Goal: Information Seeking & Learning: Learn about a topic

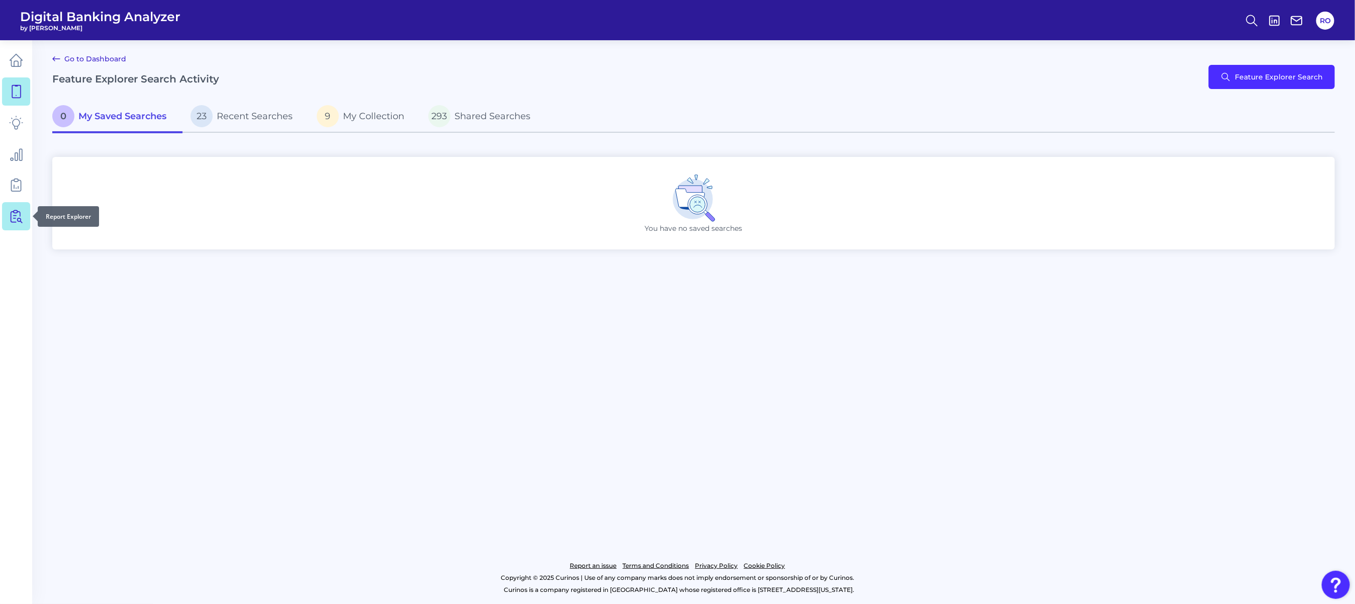
click at [14, 214] on icon at bounding box center [16, 216] width 14 height 14
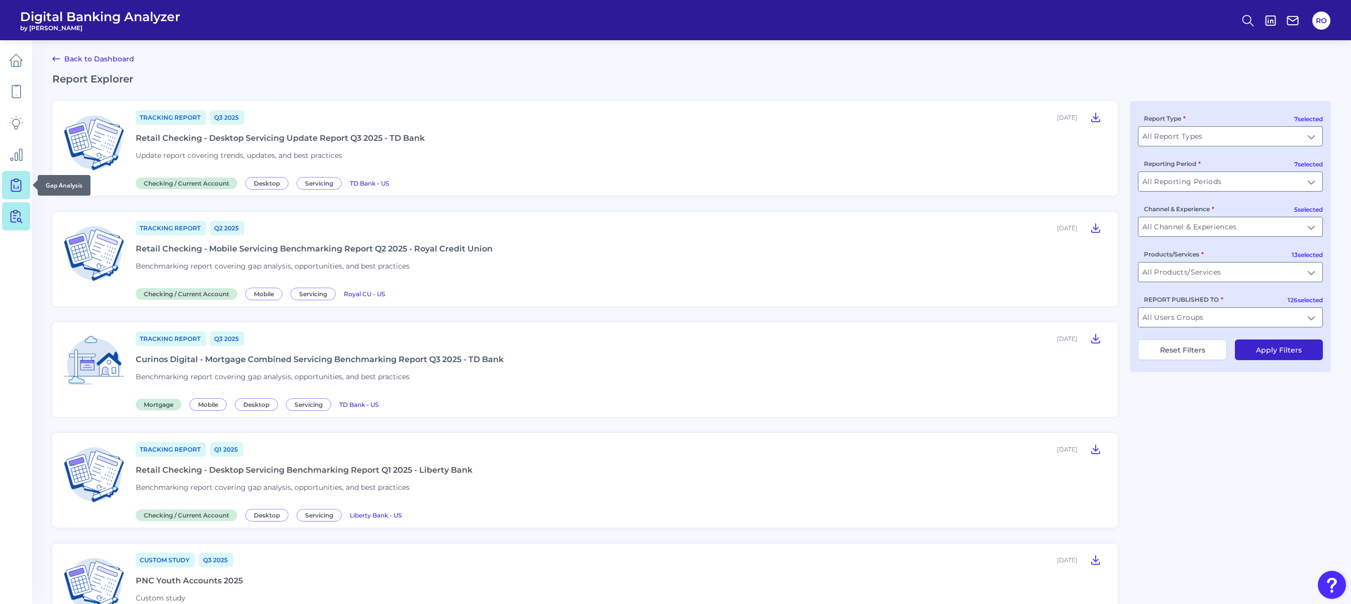
click at [20, 180] on icon at bounding box center [16, 185] width 10 height 11
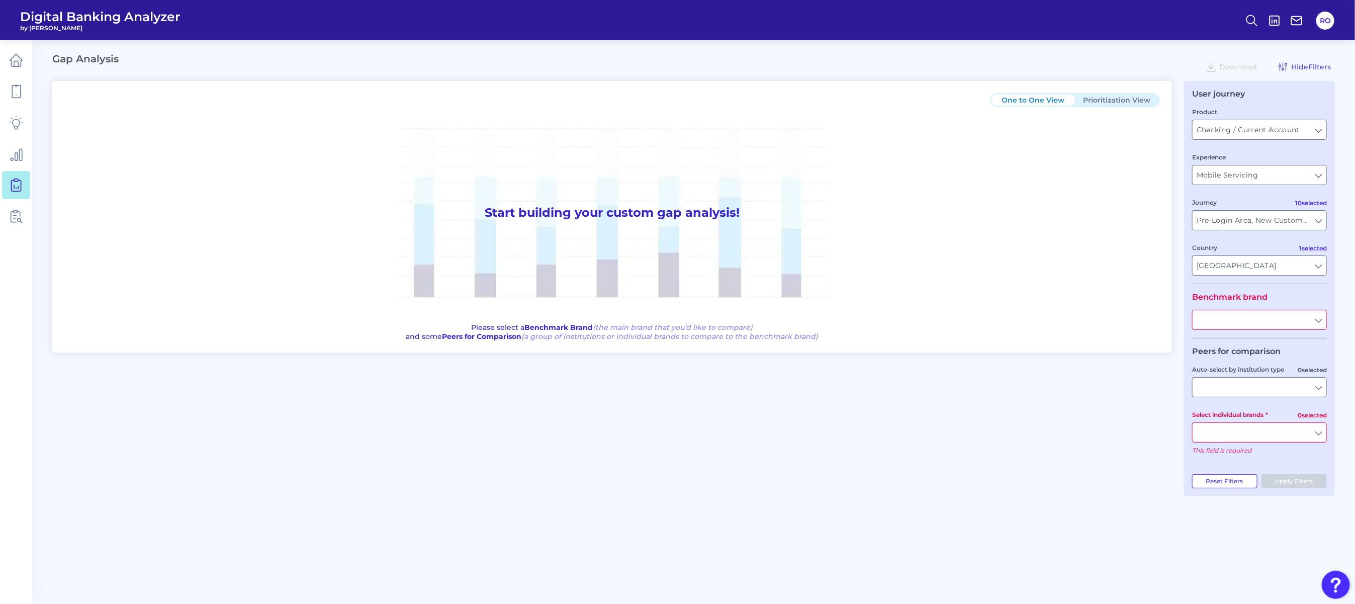
type input "All Journeys"
click at [641, 124] on input "Checking / Current Account" at bounding box center [1260, 129] width 134 height 19
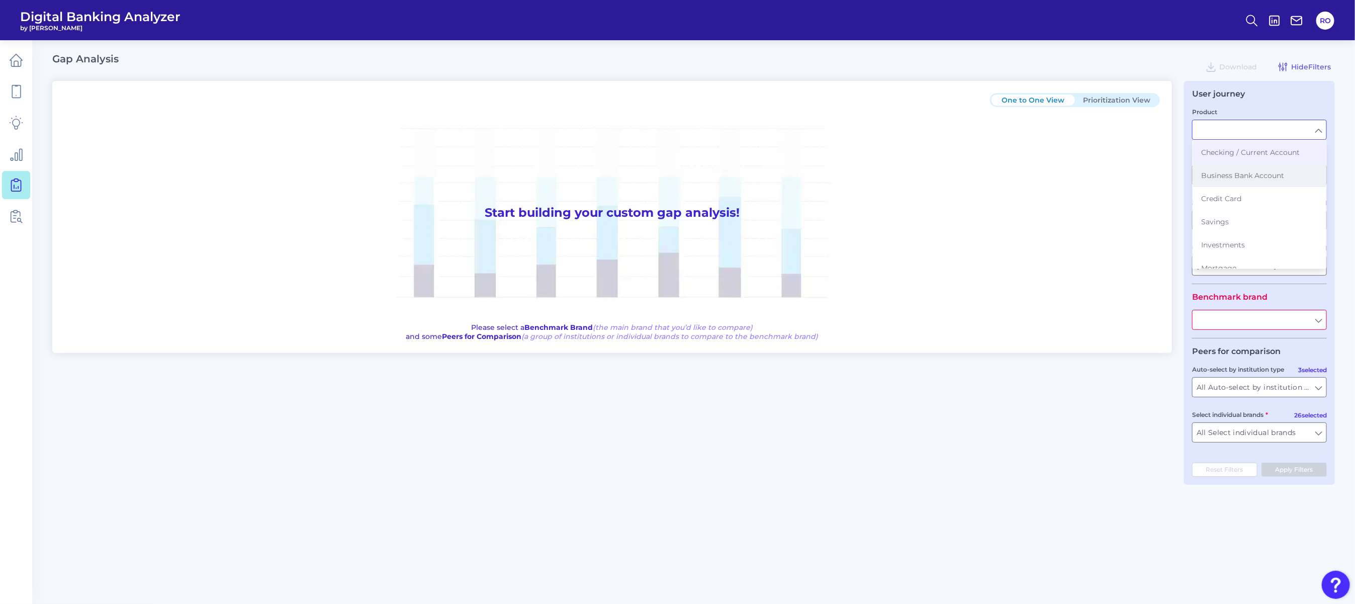
click at [641, 183] on button "Business Bank Account" at bounding box center [1259, 175] width 133 height 23
type input "Business Bank Account"
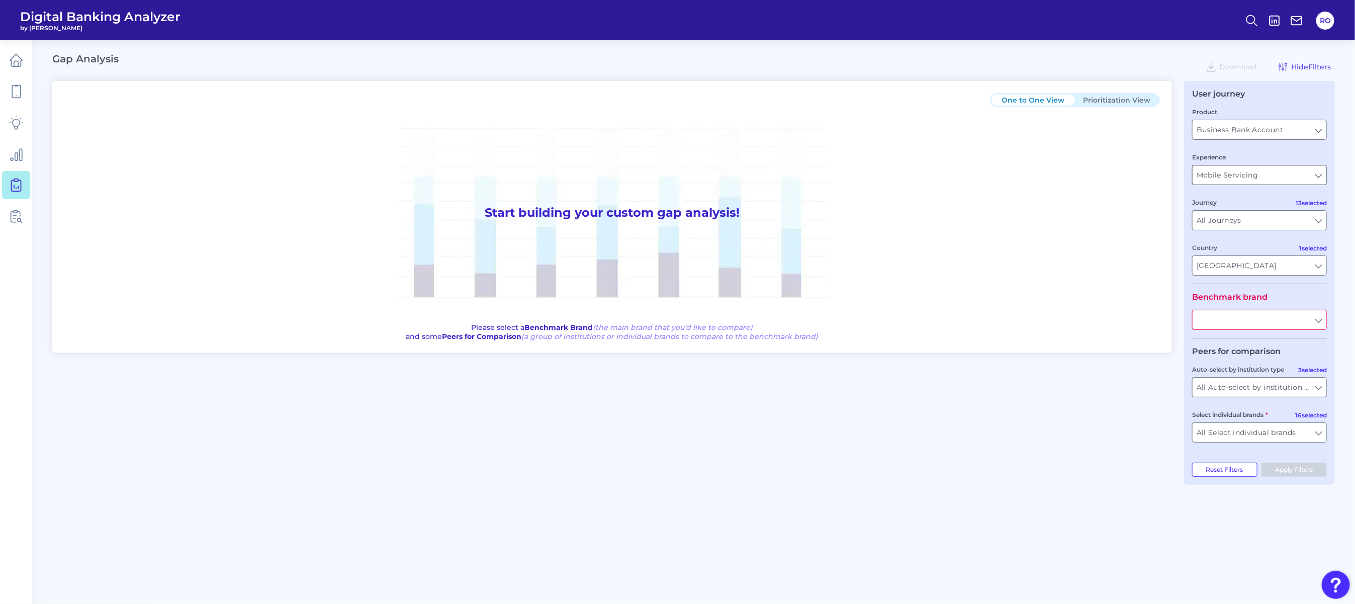
click at [641, 180] on input "Mobile Servicing" at bounding box center [1260, 174] width 134 height 19
click at [641, 204] on button "Mobile Servicing" at bounding box center [1259, 197] width 133 height 23
type input "Mobile Servicing"
click at [641, 321] on input "text" at bounding box center [1260, 319] width 134 height 19
click at [641, 342] on button "Tide" at bounding box center [1259, 342] width 133 height 23
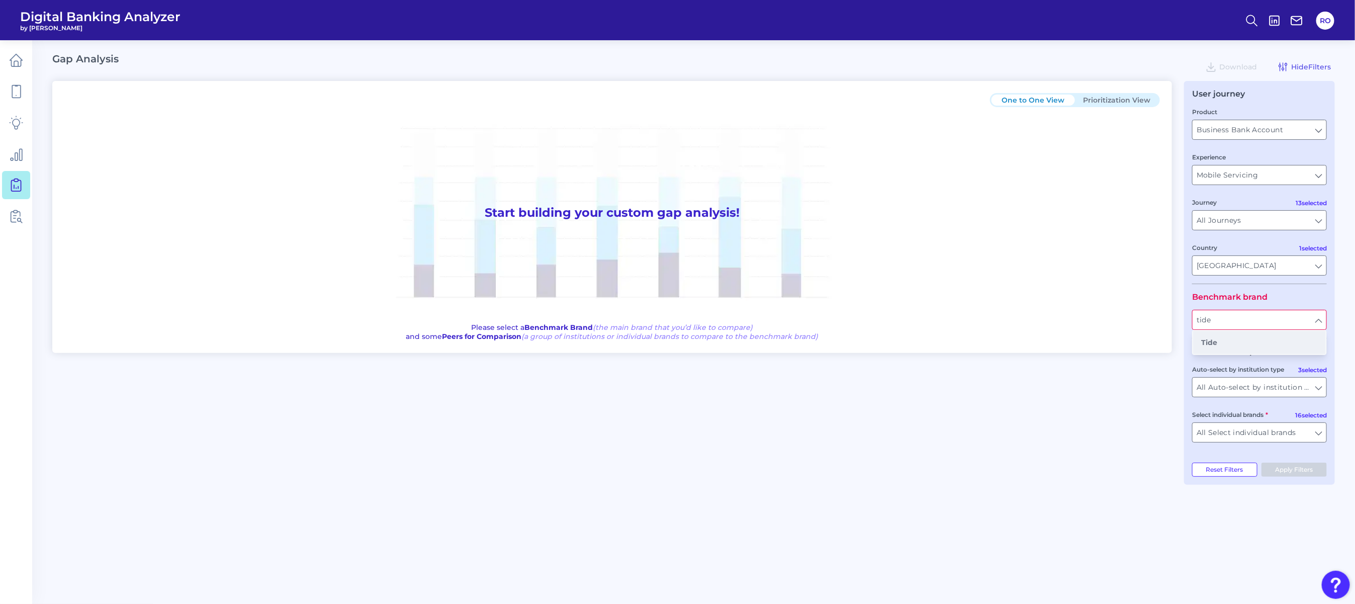
type input "Tide"
click at [641, 394] on button "Apply Filters" at bounding box center [1294, 470] width 66 height 14
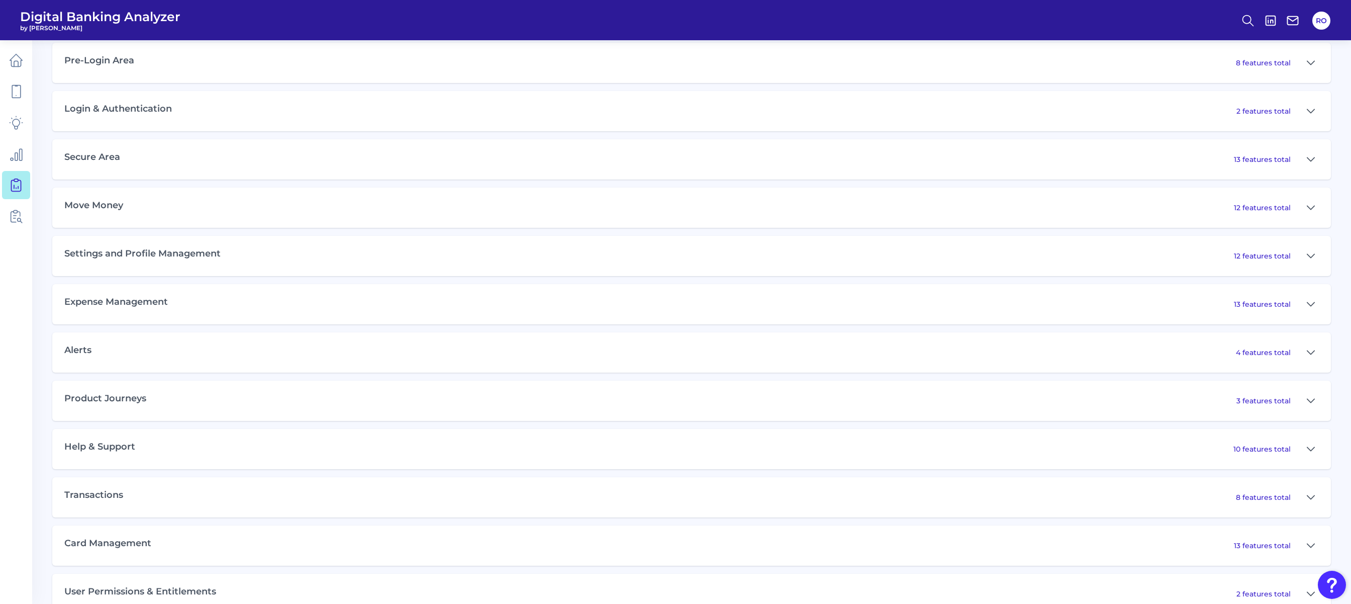
scroll to position [523, 0]
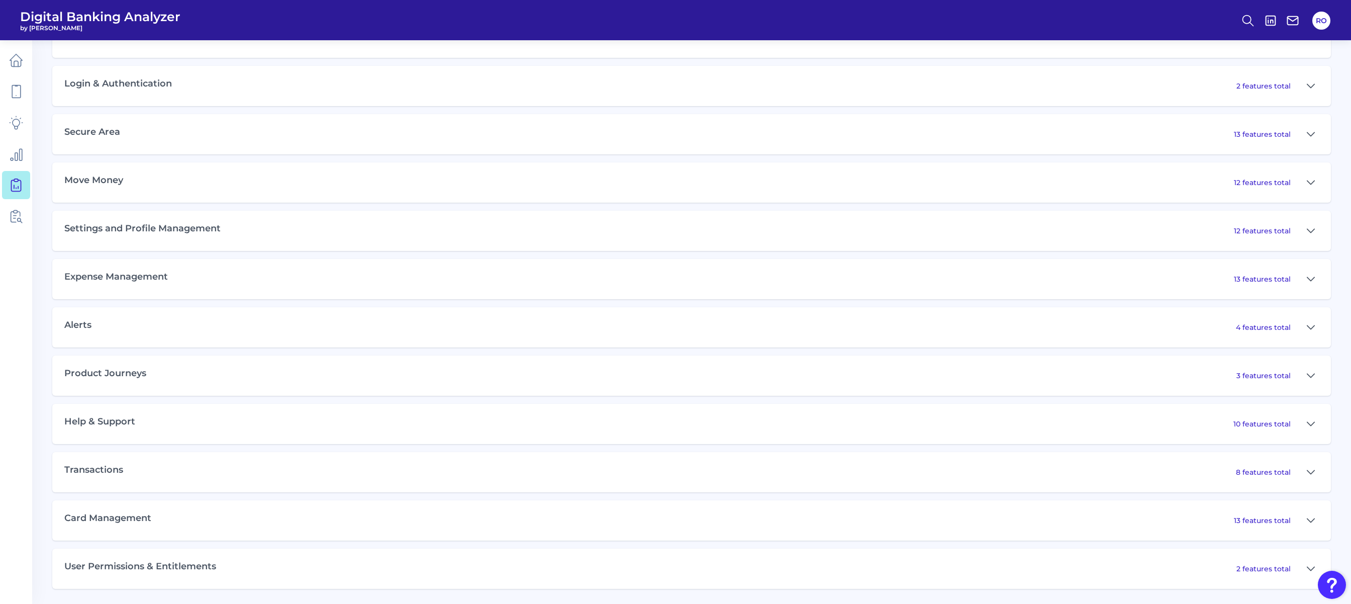
click at [166, 394] on h3 "User Permissions & Entitlements" at bounding box center [140, 566] width 152 height 11
click at [641, 394] on p "2 features total" at bounding box center [1264, 568] width 54 height 9
click at [641, 394] on icon at bounding box center [1311, 520] width 8 height 12
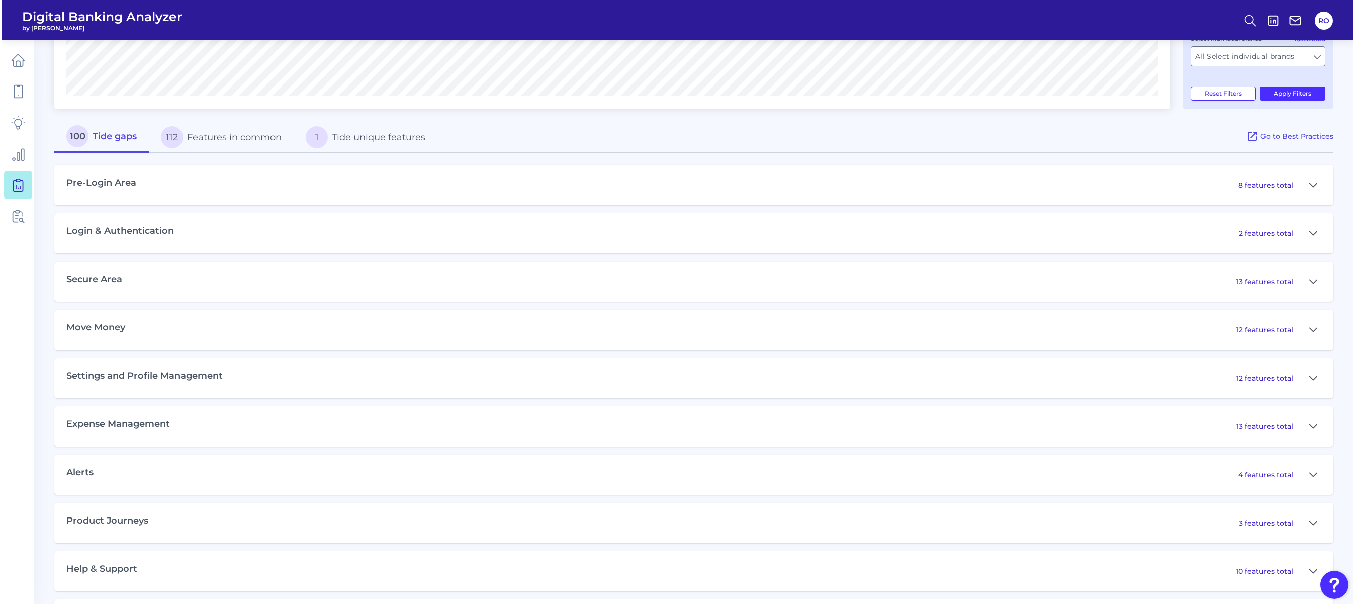
scroll to position [0, 0]
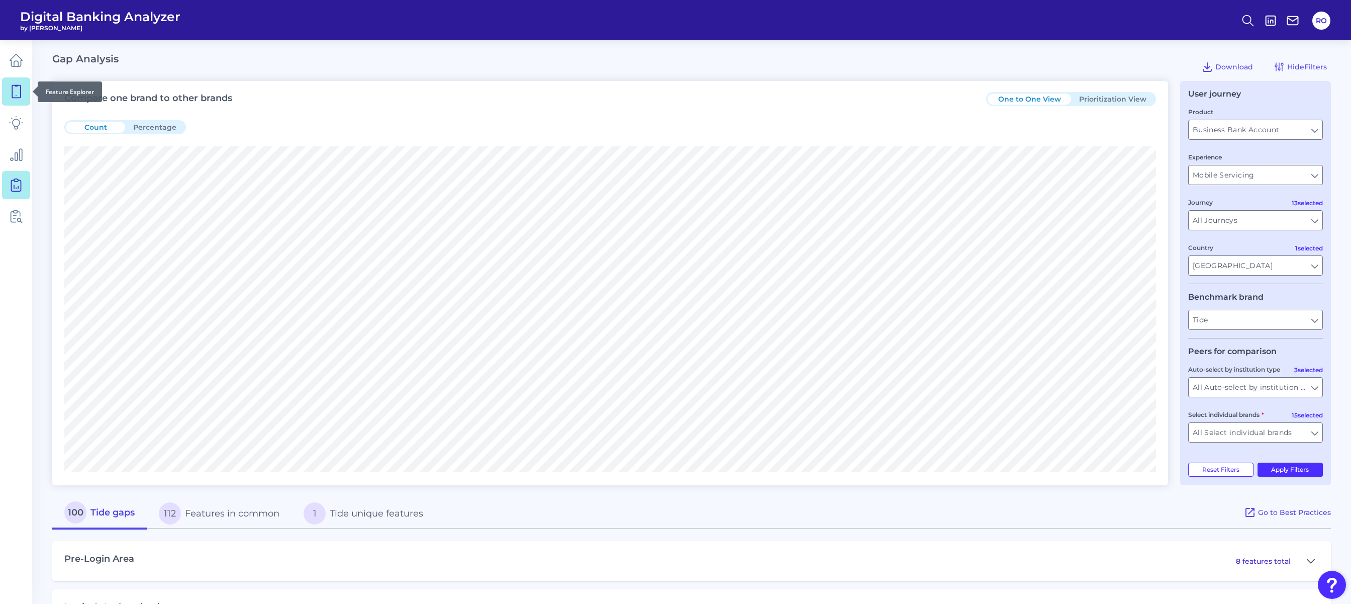
click at [15, 93] on icon at bounding box center [16, 91] width 14 height 14
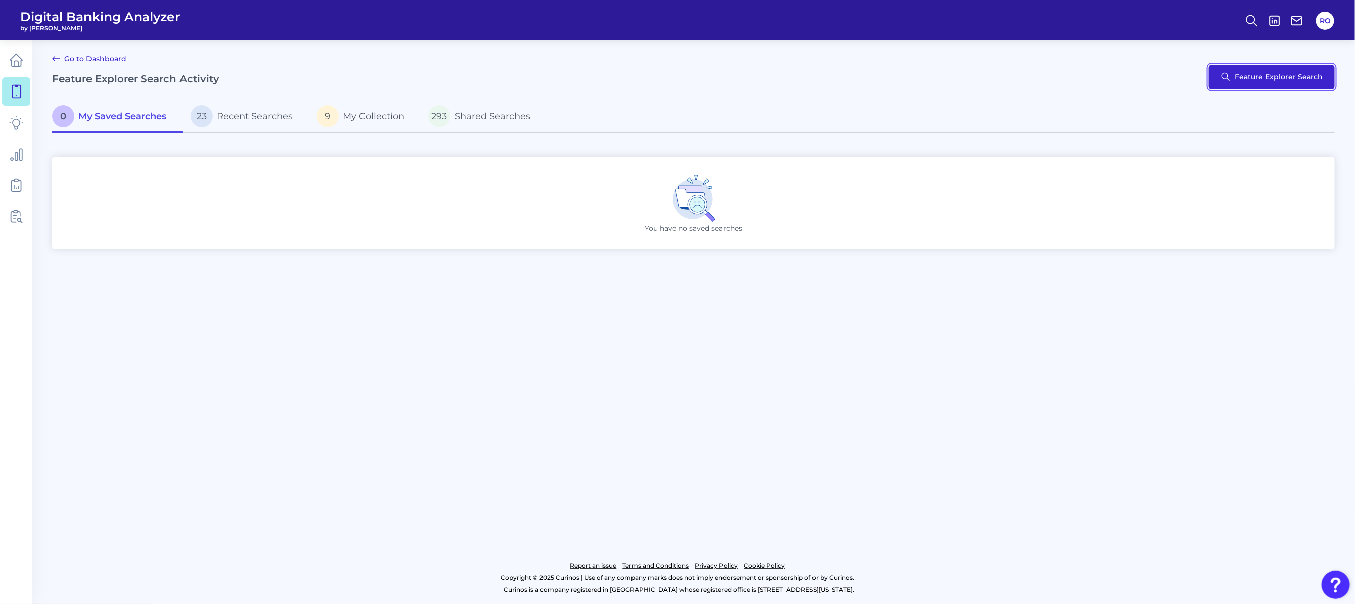
click at [641, 77] on button "Feature Explorer Search" at bounding box center [1272, 77] width 126 height 24
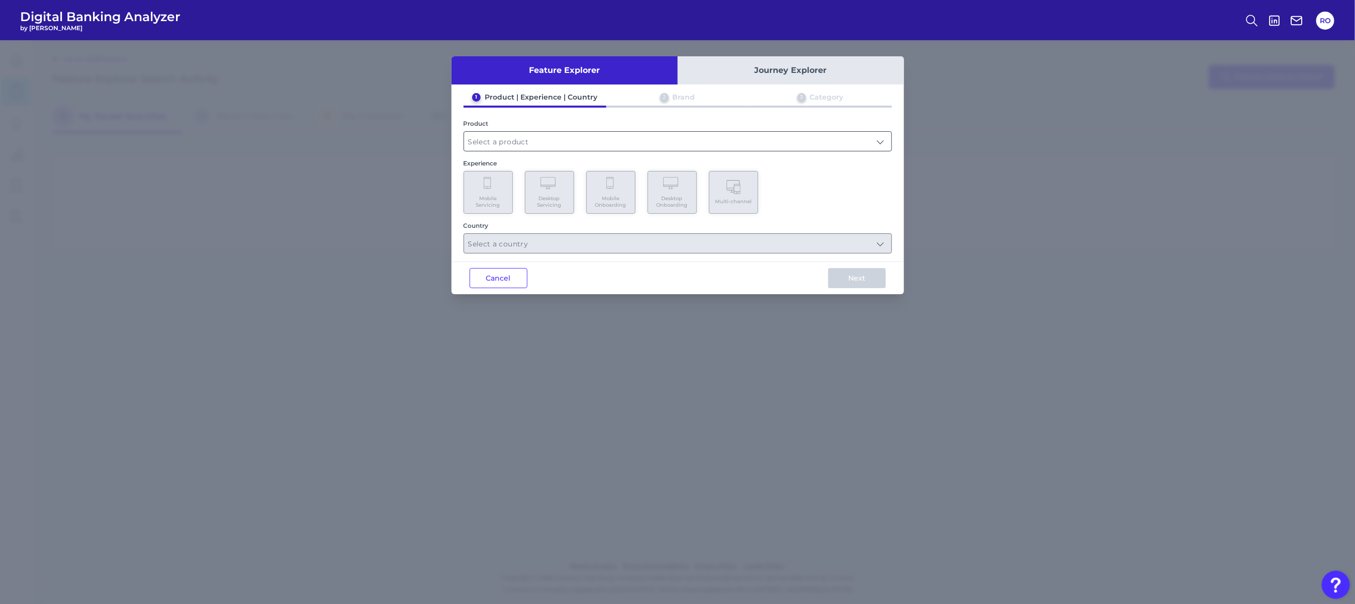
click at [641, 138] on input "text" at bounding box center [677, 141] width 427 height 19
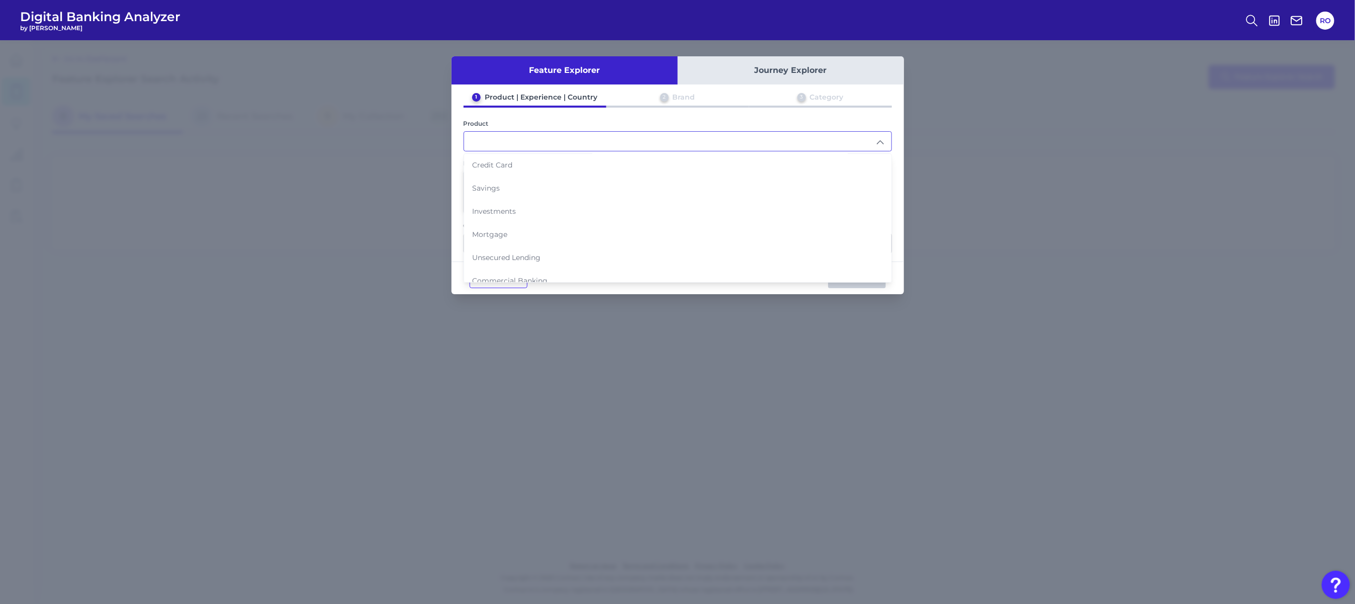
scroll to position [96, 0]
click at [566, 274] on span "Business and Commercial Cards" at bounding box center [529, 278] width 114 height 9
type input "Business and Commercial Cards"
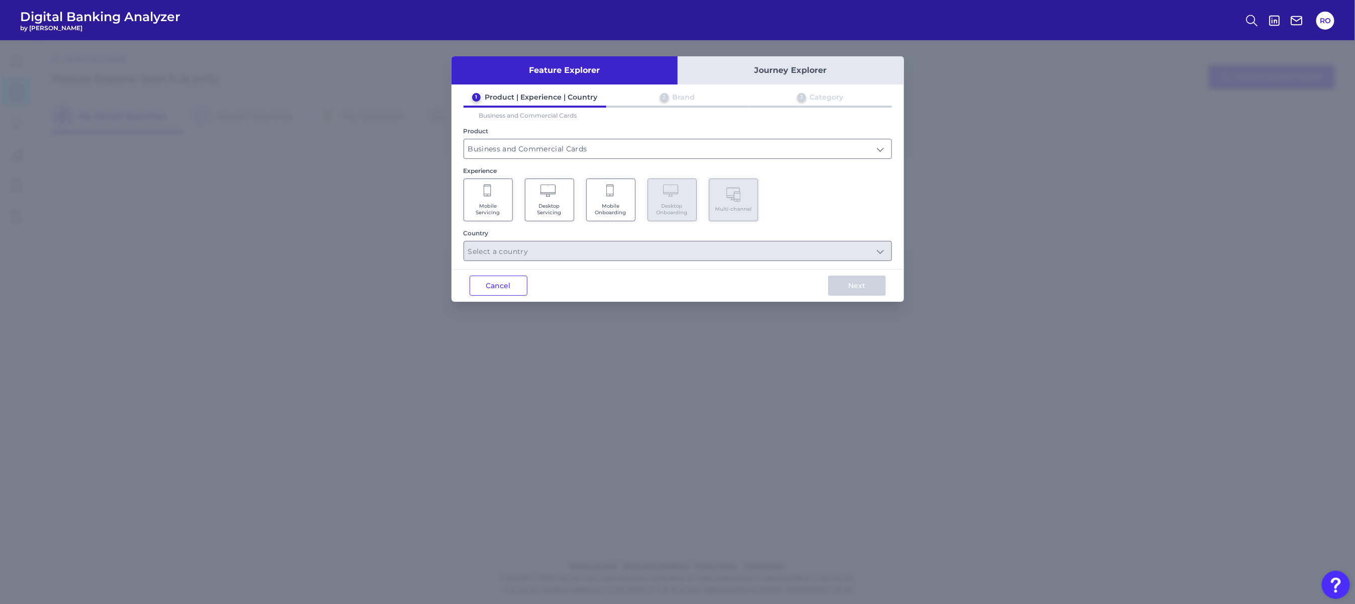
click at [497, 210] on span "Mobile Servicing" at bounding box center [488, 209] width 38 height 13
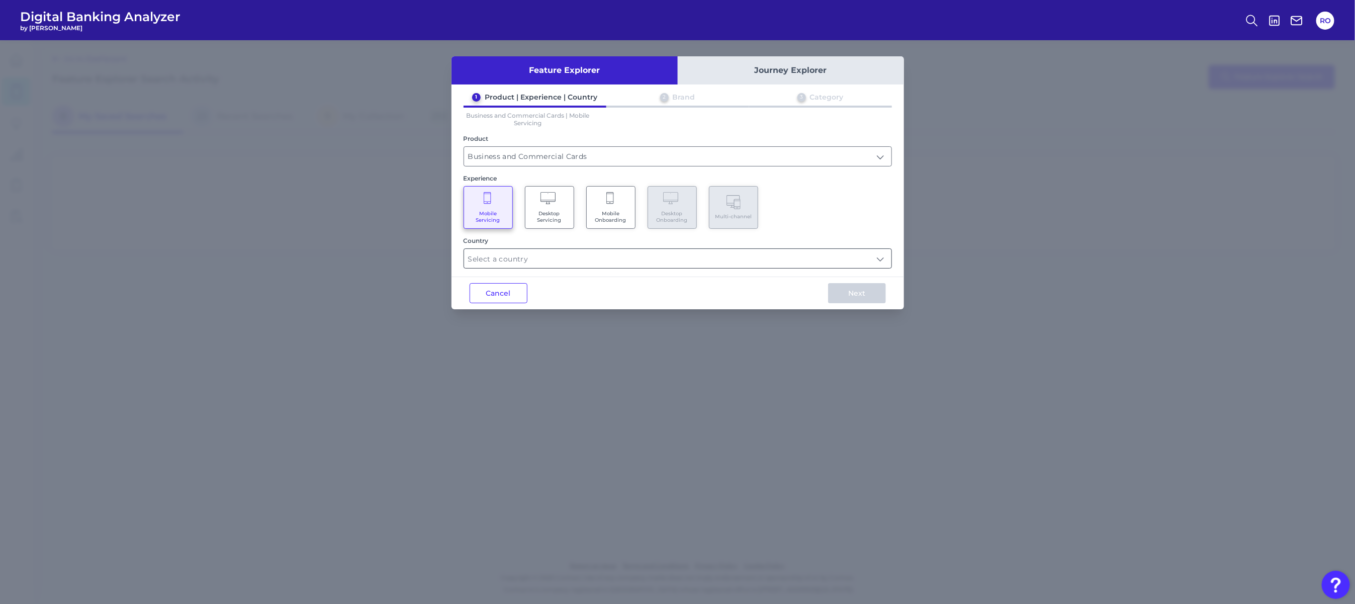
click at [641, 264] on input "text" at bounding box center [677, 258] width 427 height 19
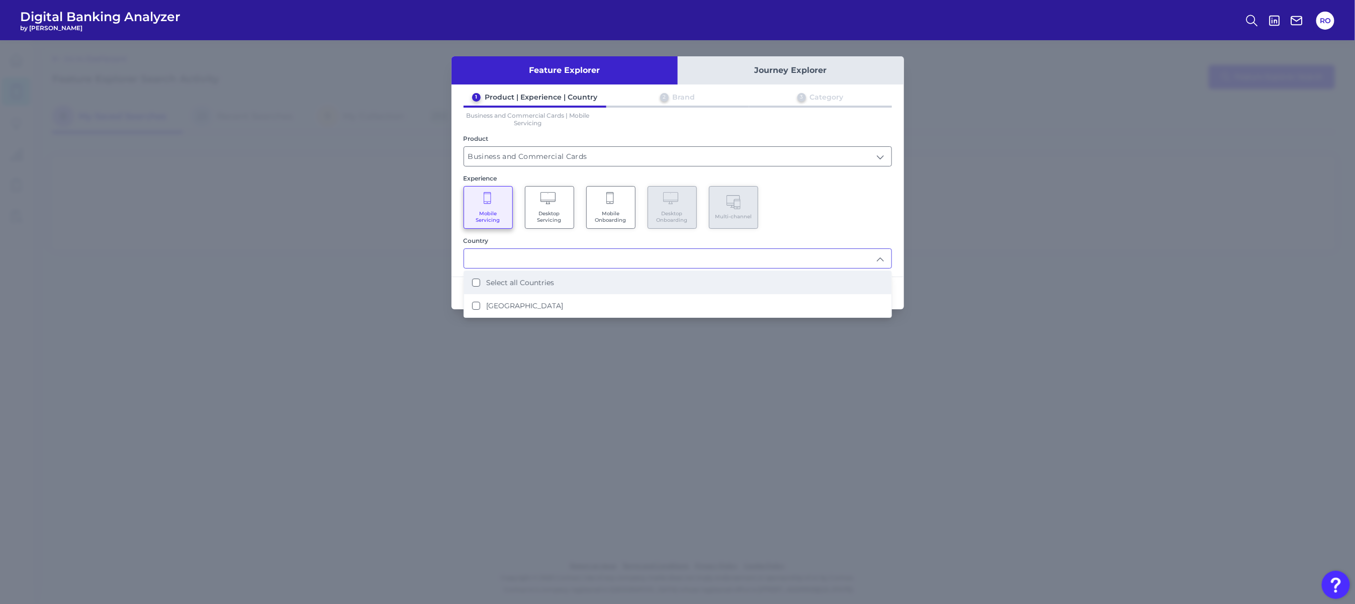
click at [572, 275] on li "Select all Countries" at bounding box center [677, 282] width 427 height 23
type input "Select all Countries"
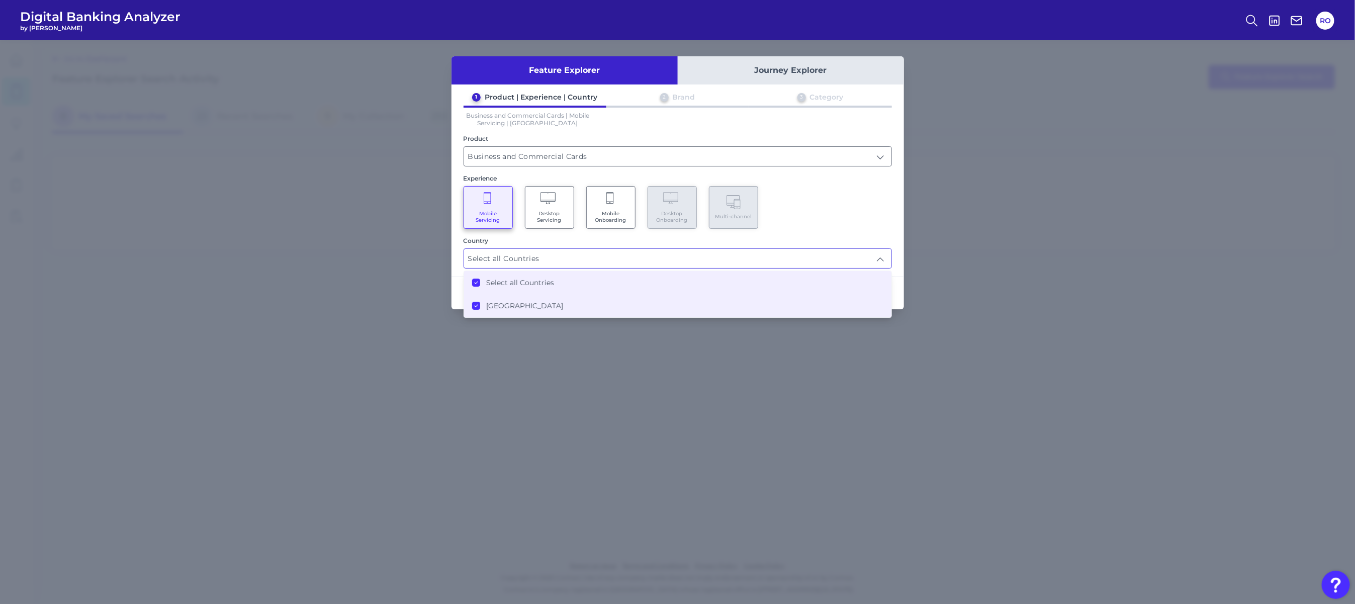
click at [594, 278] on li "Select all Countries" at bounding box center [677, 282] width 427 height 23
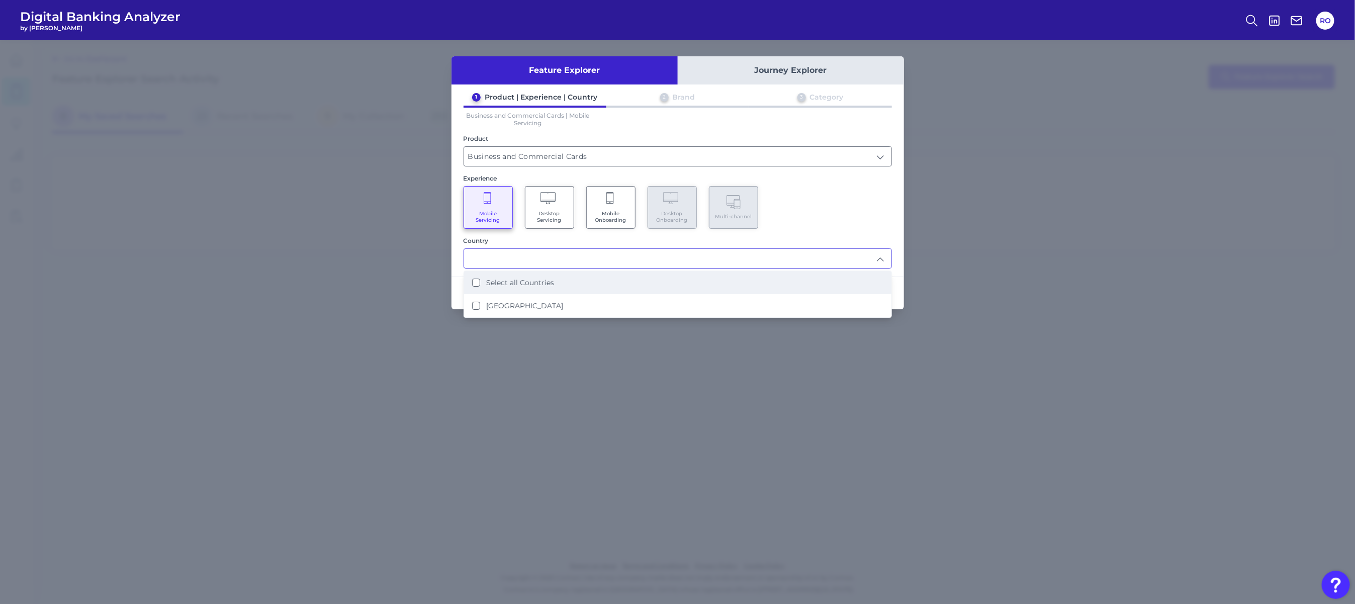
click at [556, 274] on li "Select all Countries" at bounding box center [677, 282] width 427 height 23
type input "Select all Countries"
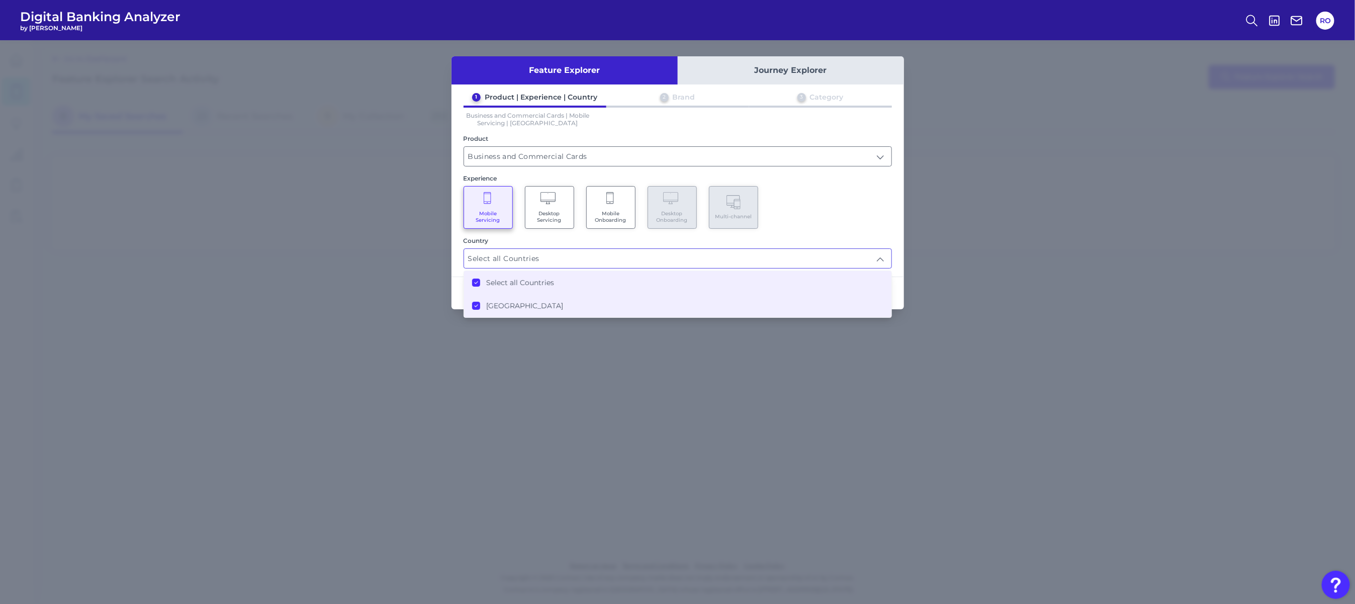
click at [556, 274] on li "Select all Countries" at bounding box center [677, 282] width 427 height 23
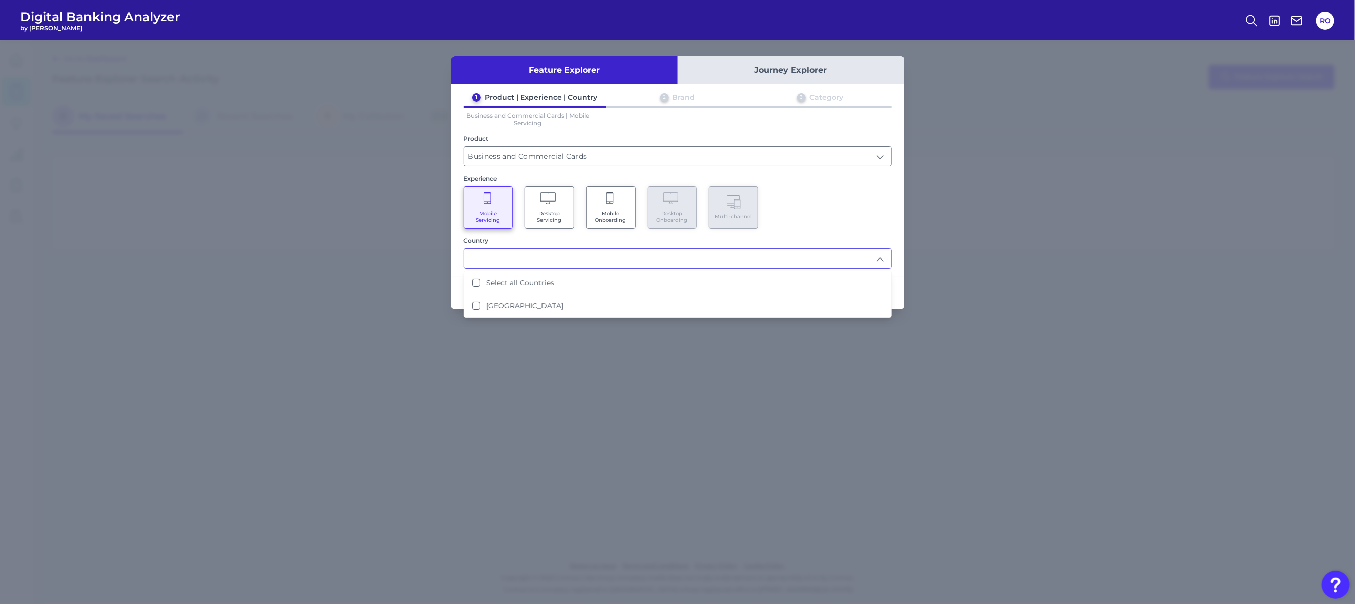
drag, startPoint x: 860, startPoint y: 103, endPoint x: 842, endPoint y: 93, distance: 21.1
click at [641, 105] on div "3 Category" at bounding box center [820, 99] width 143 height 13
